Goal: Task Accomplishment & Management: Use online tool/utility

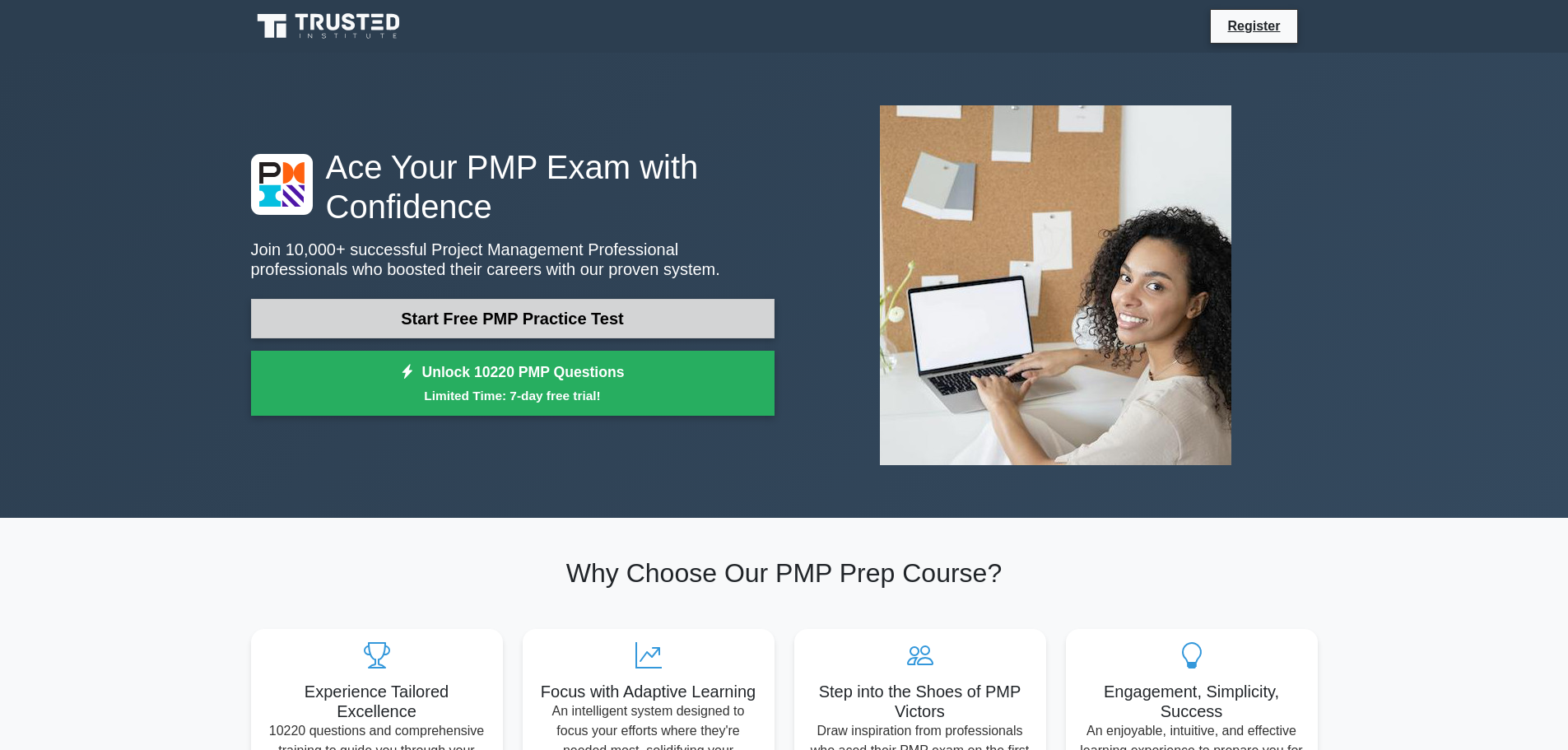
click at [509, 324] on link "Start Free PMP Practice Test" at bounding box center [512, 318] width 523 height 39
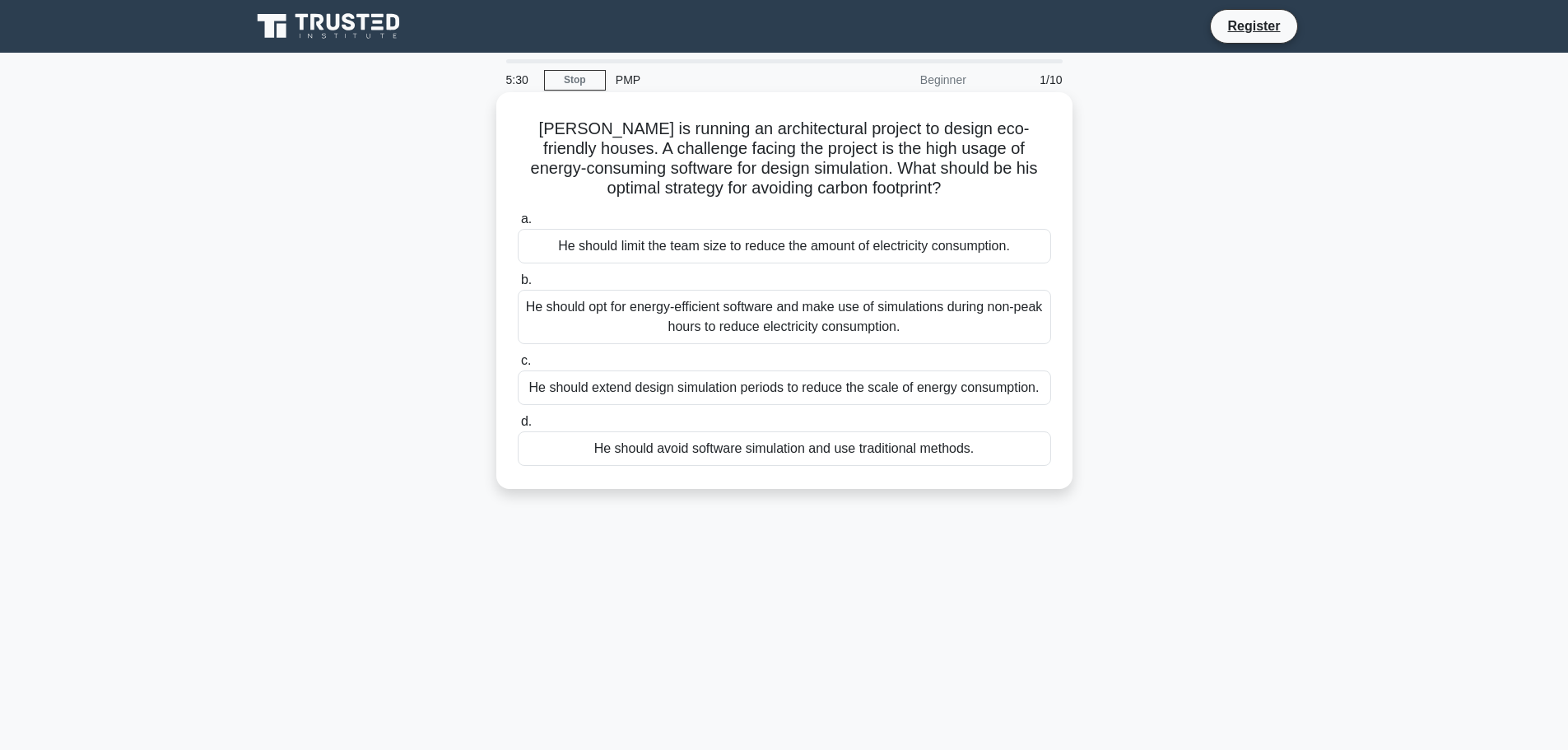
click at [750, 324] on div "He should opt for energy-efficient software and make use of simulations during …" at bounding box center [784, 317] width 533 height 54
click at [517, 286] on input "b. He should opt for energy-efficient software and make use of simulations duri…" at bounding box center [517, 280] width 0 height 11
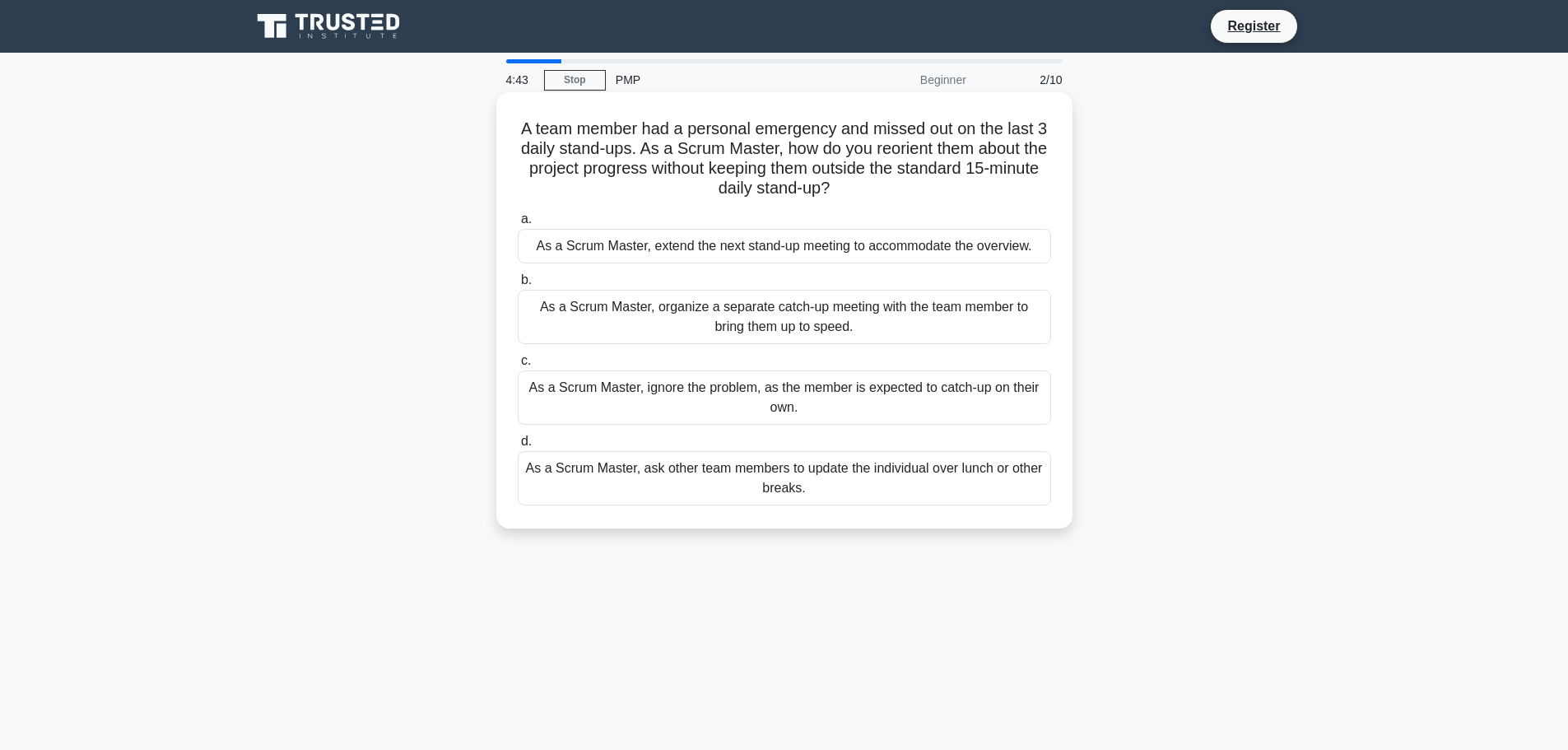
click at [821, 314] on div "As a Scrum Master, organize a separate catch-up meeting with the team member to…" at bounding box center [784, 317] width 533 height 54
click at [517, 286] on input "b. As a Scrum Master, organize a separate catch-up meeting with the team member…" at bounding box center [517, 280] width 0 height 11
